Goal: Task Accomplishment & Management: Complete application form

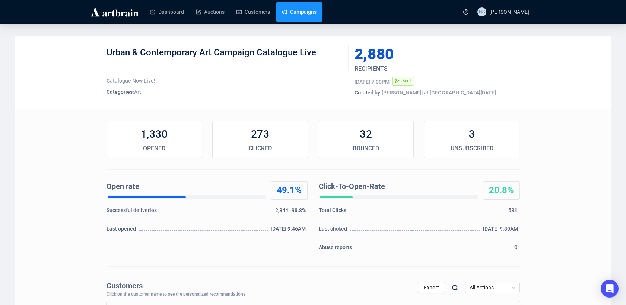
click at [295, 8] on link "Campaigns" at bounding box center [299, 11] width 35 height 19
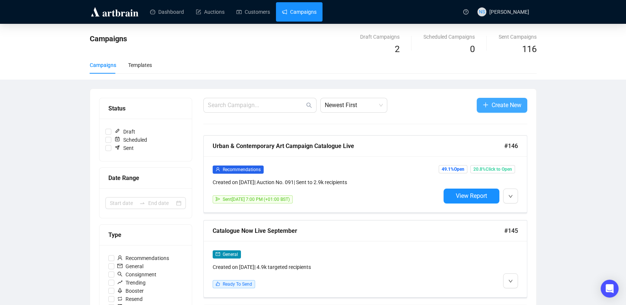
click at [485, 105] on icon "plus" at bounding box center [485, 105] width 5 height 0
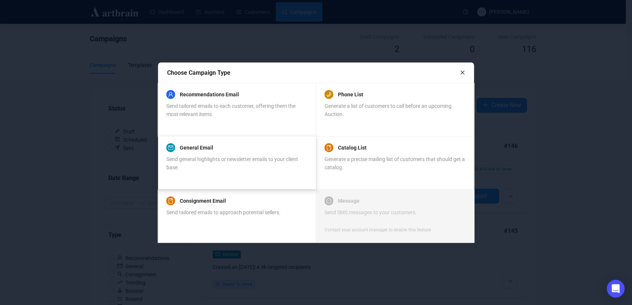
click at [245, 150] on div "General Email" at bounding box center [236, 147] width 141 height 9
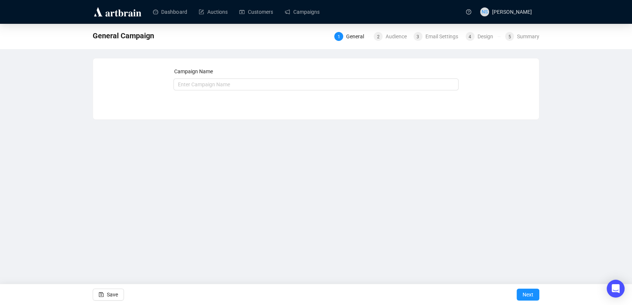
click at [206, 90] on div "Campaign Name Save Next" at bounding box center [317, 83] width 286 height 32
click at [200, 82] on input "text" at bounding box center [317, 85] width 286 height 12
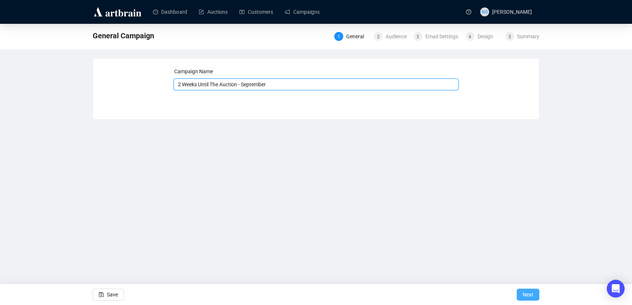
type input "2 Weeks Until The Auction - September"
click at [534, 295] on button "Next" at bounding box center [528, 295] width 23 height 12
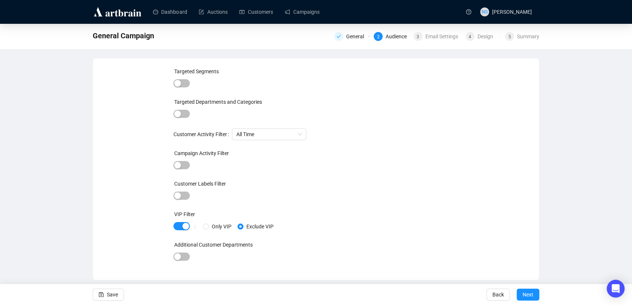
click at [381, 180] on div "Customer Labels Filter" at bounding box center [317, 185] width 286 height 11
click at [530, 301] on span "Next" at bounding box center [528, 295] width 11 height 21
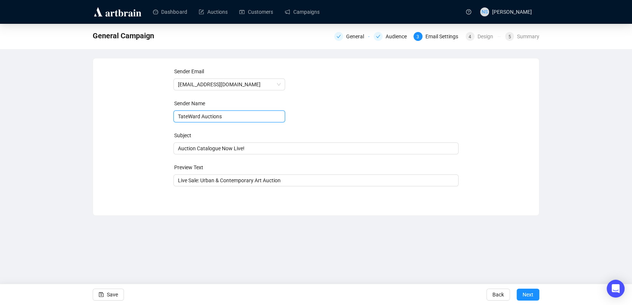
click at [188, 118] on input "TateWard Auctions" at bounding box center [230, 117] width 112 height 12
type input "[PERSON_NAME] Auctions"
click at [89, 185] on div "General Campaign General Audience 3 Email Settings 4 Design 5 Summary Sender Em…" at bounding box center [316, 120] width 632 height 192
click at [247, 148] on span "Auction Catalogue Now Live!" at bounding box center [317, 149] width 286 height 6
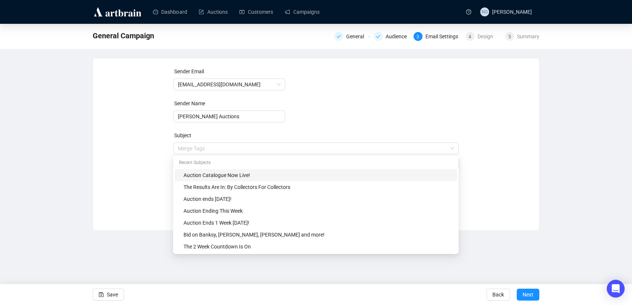
click at [247, 148] on input "search" at bounding box center [313, 148] width 270 height 11
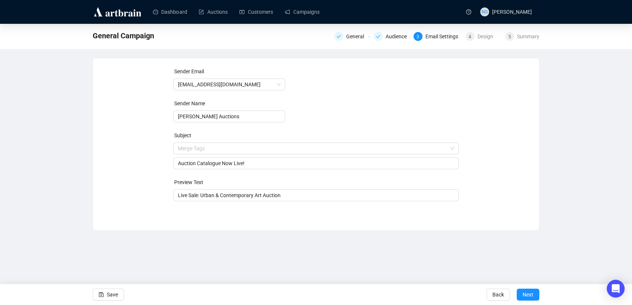
click at [137, 154] on div "Sender Email [EMAIL_ADDRESS][DOMAIN_NAME] Sender Name [PERSON_NAME] Auctions Su…" at bounding box center [316, 138] width 428 height 143
click at [181, 164] on input "Auction Catalogue Now Live!" at bounding box center [316, 163] width 277 height 8
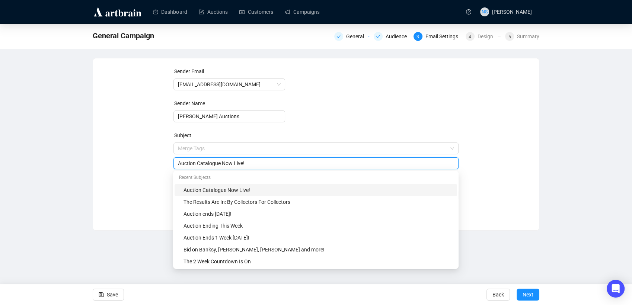
click at [181, 164] on input "Auction Catalogue Now Live!" at bounding box center [316, 163] width 277 height 8
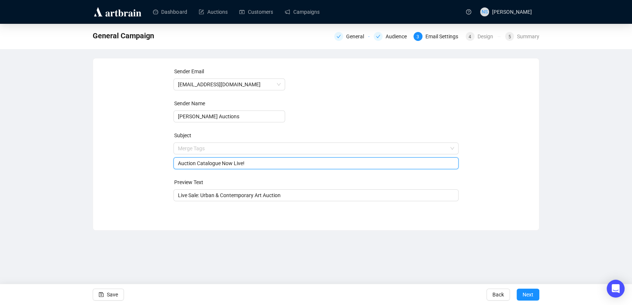
paste input "Don't Miss Out: Art Auction Starts [DATE]"
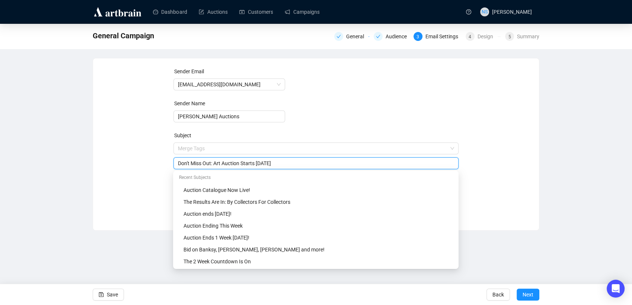
type input "Don't Miss Out: Art Auction Starts [DATE]"
click at [104, 156] on div "Sender Email [EMAIL_ADDRESS][DOMAIN_NAME] Sender Name [PERSON_NAME] Auctions Su…" at bounding box center [316, 138] width 428 height 143
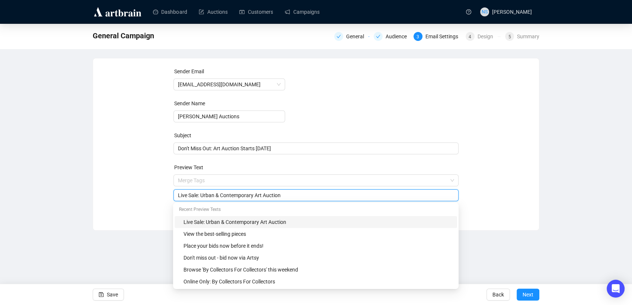
click at [232, 198] on input "Live Sale: Urban & Contemporary Art Auction" at bounding box center [316, 195] width 277 height 8
click at [156, 219] on div "Sender Email [EMAIL_ADDRESS][DOMAIN_NAME] Sender Name [PERSON_NAME] Auctions Su…" at bounding box center [316, 144] width 447 height 173
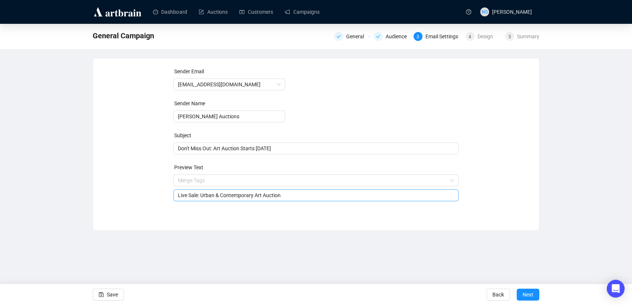
click at [274, 198] on input "Live Sale: Urban & Contemporary Art Auction" at bounding box center [316, 195] width 277 height 8
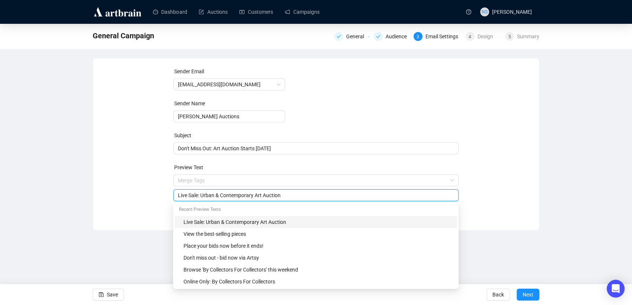
click at [274, 198] on input "Live Sale: Urban & Contemporary Art Auction" at bounding box center [316, 195] width 277 height 8
type input "Live Sale: Urban & Contemporary Art"
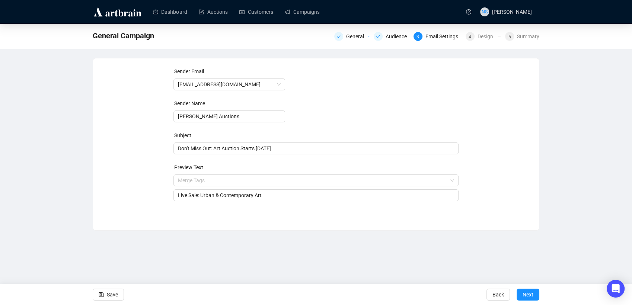
click at [527, 165] on div "Sender Email [EMAIL_ADDRESS][DOMAIN_NAME] Sender Name [PERSON_NAME] Auctions Su…" at bounding box center [316, 138] width 428 height 143
click at [527, 296] on span "Next" at bounding box center [528, 295] width 11 height 21
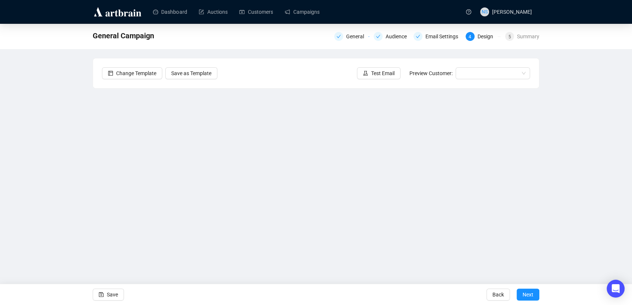
click at [80, 162] on div "General Campaign General Audience Email Settings 4 Design 5 Summary Change Temp…" at bounding box center [316, 151] width 632 height 254
click at [51, 179] on div "General Campaign General Audience Email Settings 4 Design 5 Summary Change Temp…" at bounding box center [316, 151] width 632 height 254
click at [74, 155] on div "General Campaign General Audience Email Settings 4 Design 5 Summary Change Temp…" at bounding box center [316, 151] width 632 height 254
click at [92, 206] on div "General Campaign General Audience Email Settings 4 Design 5 Summary Change Temp…" at bounding box center [316, 151] width 632 height 254
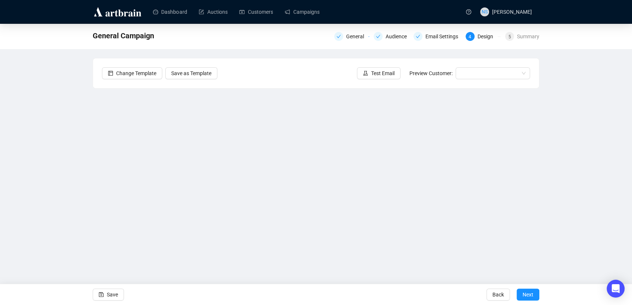
click at [581, 135] on div "General Campaign General Audience Email Settings 4 Design 5 Summary Change Temp…" at bounding box center [316, 151] width 632 height 254
click at [86, 164] on div "General Campaign General Audience Email Settings 4 Design 5 Summary Change Temp…" at bounding box center [316, 151] width 632 height 254
click at [80, 171] on div "General Campaign General Audience Email Settings 4 Design 5 Summary Change Temp…" at bounding box center [316, 151] width 632 height 254
click at [48, 80] on div "General Campaign General Audience Email Settings 4 Design 5 Summary Change Temp…" at bounding box center [316, 151] width 632 height 254
click at [85, 218] on div "General Campaign General Audience Email Settings 4 Design 5 Summary Change Temp…" at bounding box center [316, 151] width 632 height 254
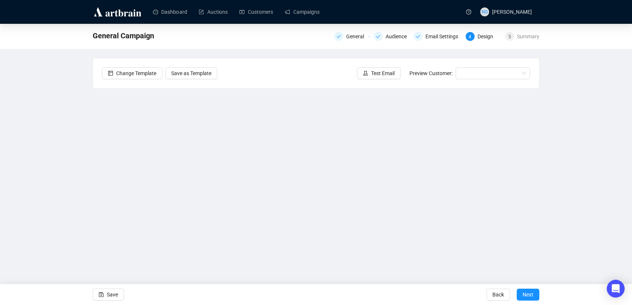
click at [68, 179] on div "General Campaign General Audience Email Settings 4 Design 5 Summary Change Temp…" at bounding box center [316, 151] width 632 height 254
click at [108, 289] on span "Save" at bounding box center [112, 295] width 11 height 21
click at [82, 186] on div "2 Weeks Until The Auction - September General Audience Email Settings 4 Design …" at bounding box center [316, 151] width 632 height 254
click at [72, 189] on div "2 Weeks Until The Auction - September General Audience Email Settings 4 Design …" at bounding box center [316, 151] width 632 height 254
click at [79, 163] on div "2 Weeks Until The Auction - September General Audience Email Settings 4 Design …" at bounding box center [316, 151] width 632 height 254
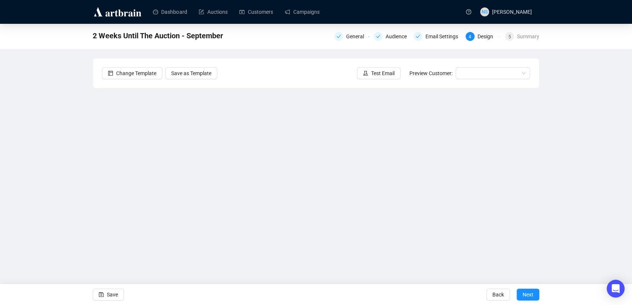
click at [81, 161] on div "2 Weeks Until The Auction - September General Audience Email Settings 4 Design …" at bounding box center [316, 151] width 632 height 254
click at [613, 128] on div "2 Weeks Until The Auction - September General Audience Email Settings 4 Design …" at bounding box center [316, 151] width 632 height 254
click at [80, 184] on div "2 Weeks Until The Auction - September General Audience Email Settings 4 Design …" at bounding box center [316, 151] width 632 height 254
click at [109, 293] on span "Save" at bounding box center [112, 295] width 11 height 21
click at [110, 305] on span "Save" at bounding box center [112, 295] width 11 height 21
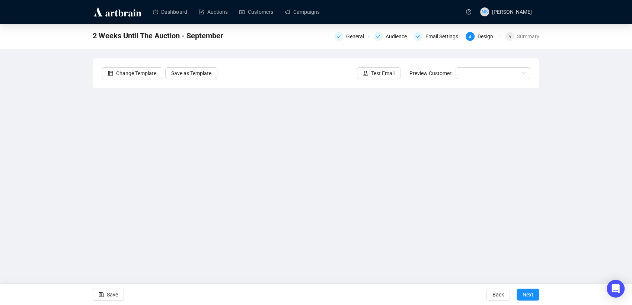
click at [76, 159] on div "2 Weeks Until The Auction - September General Audience Email Settings 4 Design …" at bounding box center [316, 151] width 632 height 254
click at [76, 166] on div "2 Weeks Until The Auction - September General Audience Email Settings 4 Design …" at bounding box center [316, 151] width 632 height 254
click at [113, 295] on span "Save" at bounding box center [112, 295] width 11 height 21
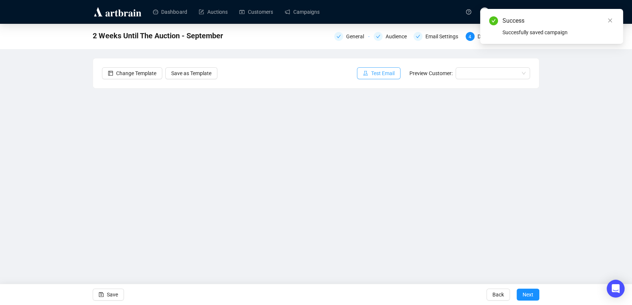
click at [385, 73] on span "Test Email" at bounding box center [382, 73] width 23 height 8
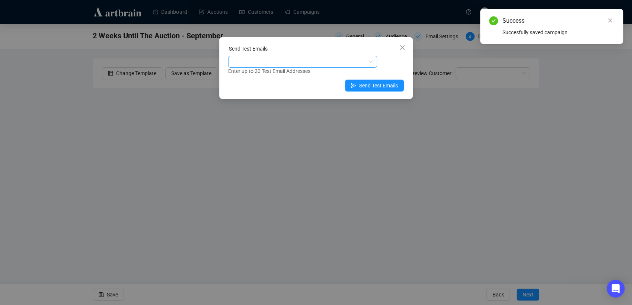
click at [332, 61] on div at bounding box center [299, 62] width 138 height 10
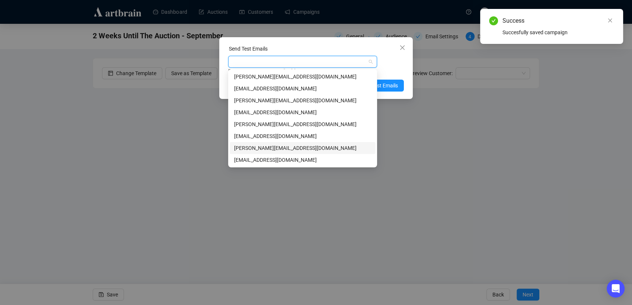
click at [261, 151] on div "[PERSON_NAME][EMAIL_ADDRESS][DOMAIN_NAME]" at bounding box center [302, 148] width 137 height 8
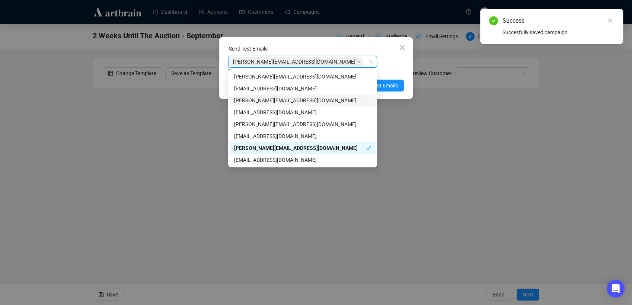
click at [396, 67] on div "Enter up to 20 Test Email Addresses" at bounding box center [316, 71] width 176 height 9
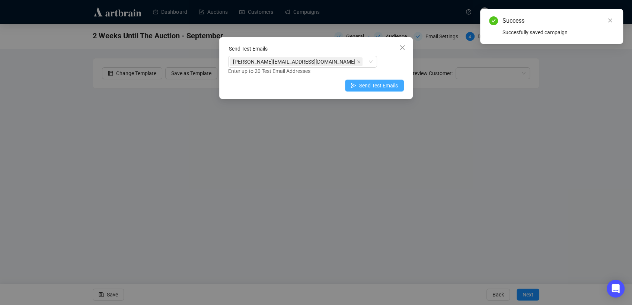
click at [388, 87] on span "Send Test Emails" at bounding box center [378, 86] width 39 height 8
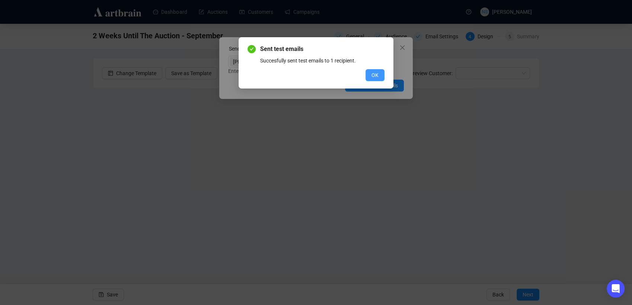
click at [381, 74] on button "OK" at bounding box center [375, 75] width 19 height 12
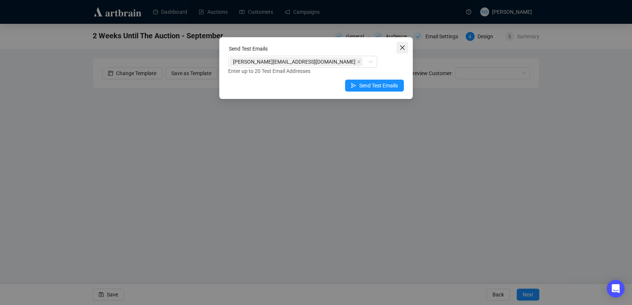
click at [404, 48] on icon "close" at bounding box center [403, 48] width 6 height 6
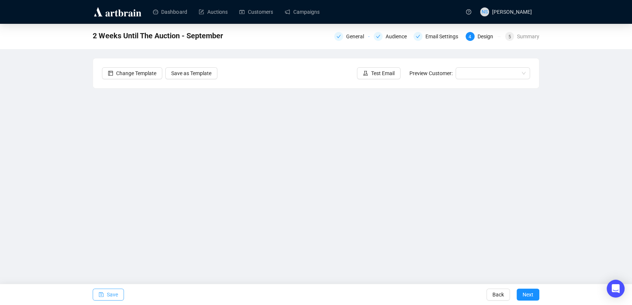
click at [107, 297] on span "Save" at bounding box center [112, 295] width 11 height 21
click at [536, 294] on button "Next" at bounding box center [528, 295] width 23 height 12
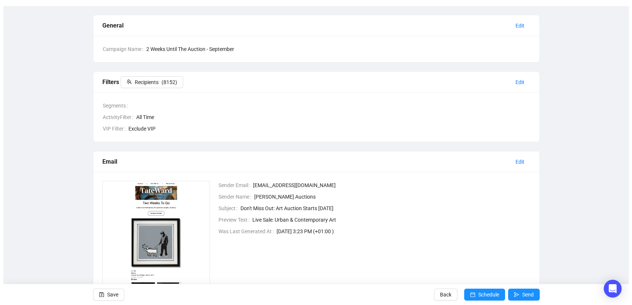
scroll to position [114, 0]
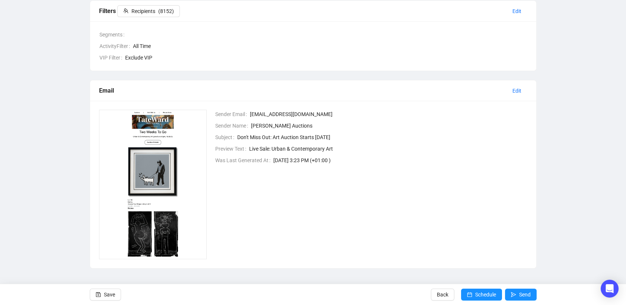
click at [473, 301] on div "Back Schedule Send" at bounding box center [484, 295] width 106 height 21
click at [482, 293] on span "Schedule" at bounding box center [485, 295] width 21 height 21
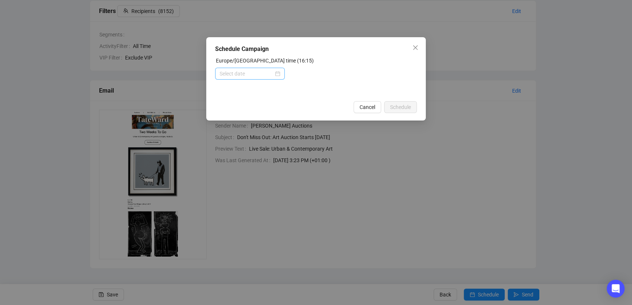
click at [280, 68] on div at bounding box center [250, 74] width 70 height 12
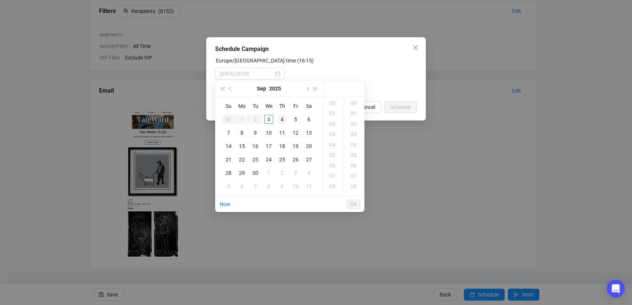
click at [283, 121] on div "4" at bounding box center [282, 119] width 9 height 9
click at [335, 181] on div "08" at bounding box center [333, 180] width 18 height 10
click at [356, 188] on div "30" at bounding box center [355, 188] width 18 height 10
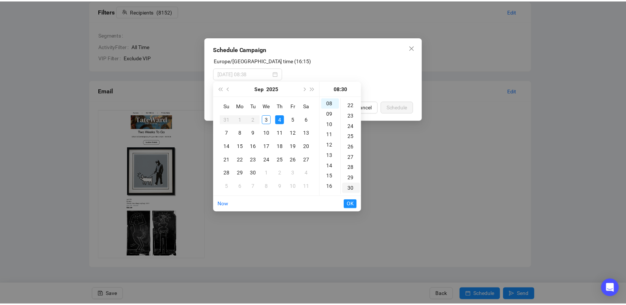
scroll to position [313, 0]
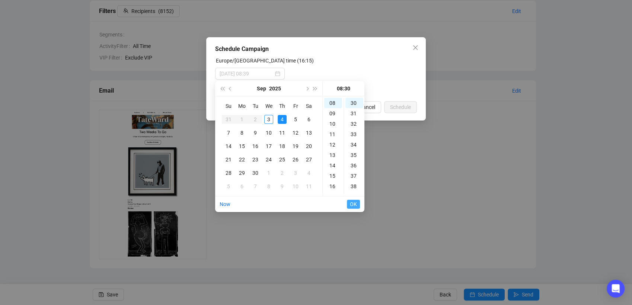
type input "[DATE] 08:30"
click at [353, 202] on span "OK" at bounding box center [353, 204] width 7 height 14
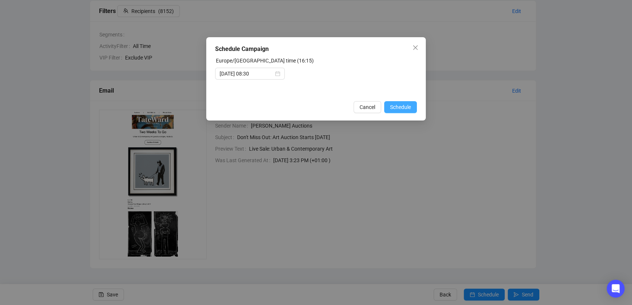
click at [407, 103] on span "Schedule" at bounding box center [400, 107] width 21 height 8
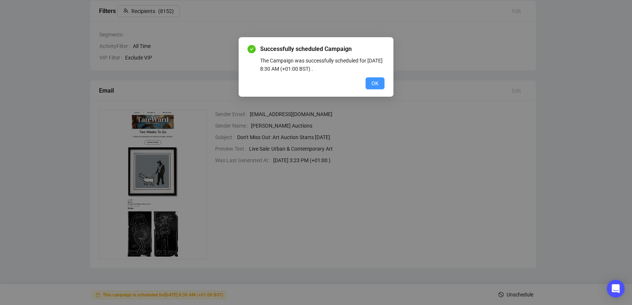
click at [375, 87] on span "OK" at bounding box center [375, 83] width 7 height 8
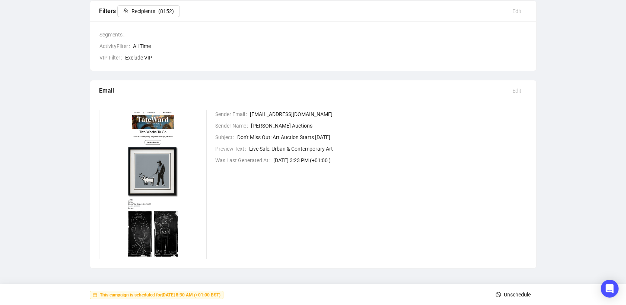
scroll to position [0, 0]
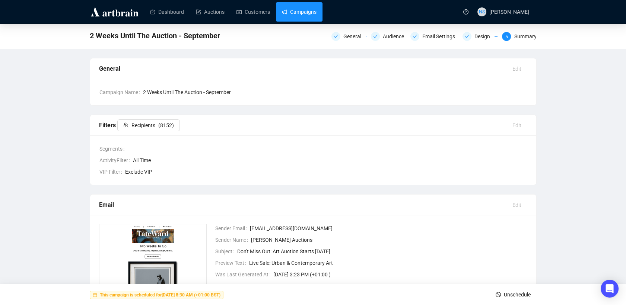
click at [295, 5] on link "Campaigns" at bounding box center [299, 11] width 35 height 19
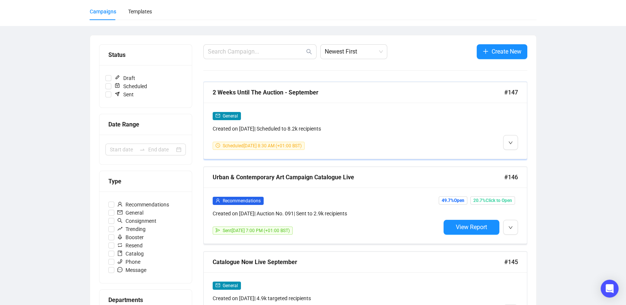
scroll to position [54, 0]
